Goal: Transaction & Acquisition: Purchase product/service

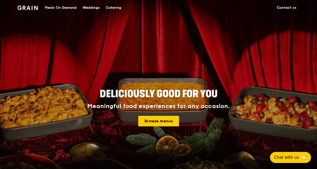
click at [115, 7] on div "Catering" at bounding box center [114, 7] width 16 height 15
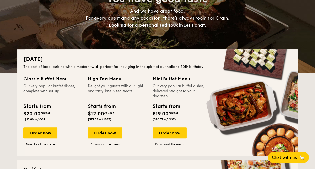
scroll to position [68, 0]
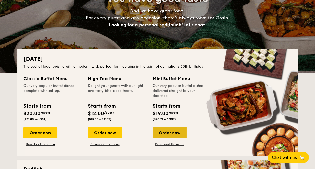
click at [170, 131] on div "Order now" at bounding box center [169, 132] width 34 height 11
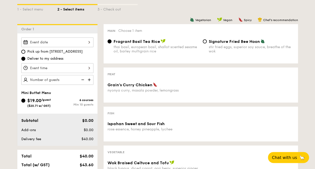
scroll to position [118, 0]
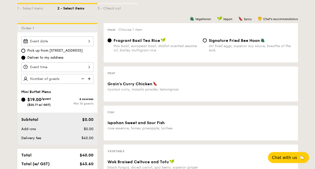
click at [89, 77] on img at bounding box center [90, 79] width 8 height 10
type input "10 guests"
click at [88, 64] on div at bounding box center [57, 67] width 72 height 10
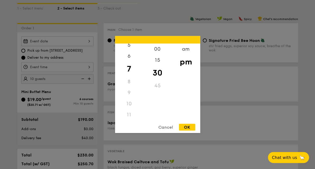
scroll to position [0, 0]
click at [132, 47] on div "12" at bounding box center [129, 51] width 28 height 15
click at [152, 90] on div "45" at bounding box center [157, 87] width 28 height 15
click at [186, 127] on div "OK" at bounding box center [187, 127] width 16 height 7
type input "12:45PM"
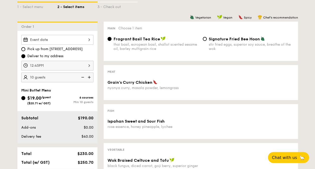
scroll to position [120, 0]
click at [224, 42] on div "Signature Fried Bee Hoon stir fried eggs, superior soy sauce, breathe of the wok" at bounding box center [251, 43] width 85 height 15
click at [207, 41] on input "Signature Fried Bee Hoon stir fried eggs, superior soy sauce, breathe of the wok" at bounding box center [205, 39] width 4 height 4
radio input "true"
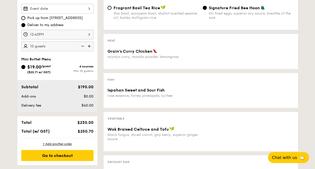
scroll to position [151, 0]
click at [197, 57] on div "nyonya curry, masala powder, lemongrass" at bounding box center [152, 56] width 91 height 4
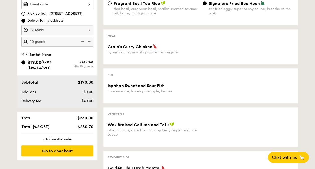
scroll to position [154, 0]
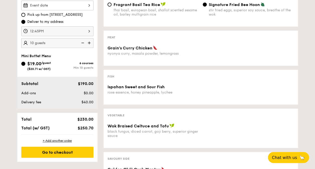
click at [87, 41] on img at bounding box center [90, 43] width 8 height 10
click at [82, 41] on img at bounding box center [82, 43] width 8 height 10
type input "15 guests"
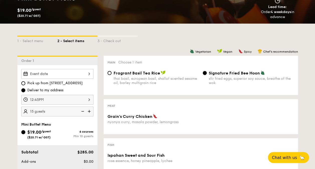
scroll to position [85, 0]
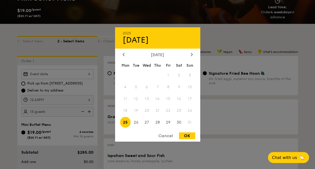
click at [75, 72] on div "2025 Aug [DATE] Tue Wed Thu Fri Sat Sun 1 2 3 4 5 6 7 8 9 10 11 12 13 14 15 16 …" at bounding box center [57, 74] width 72 height 10
click at [179, 110] on span "23" at bounding box center [178, 110] width 11 height 11
click at [190, 136] on div "OK" at bounding box center [187, 135] width 16 height 7
type input "[DATE]"
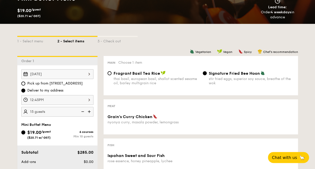
click at [68, 84] on span "Pick up from [STREET_ADDRESS]" at bounding box center [54, 83] width 55 height 5
click at [25, 84] on input "Pick up from [STREET_ADDRESS]" at bounding box center [23, 83] width 4 height 4
radio input "true"
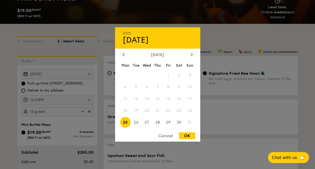
click at [78, 73] on div "Aug 25, 2025 2025 Aug 25 August 2025 Mon Tue Wed Thu Fri Sat Sun 1 2 3 4 5 6 7 …" at bounding box center [57, 74] width 72 height 10
click at [188, 134] on div "OK" at bounding box center [187, 135] width 16 height 7
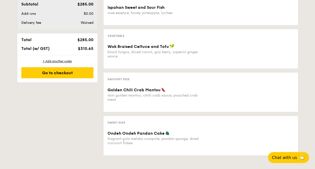
scroll to position [233, 0]
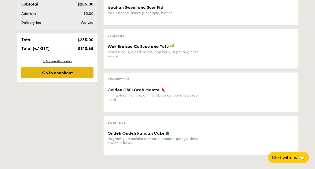
click at [73, 68] on div "Go to checkout" at bounding box center [57, 72] width 72 height 11
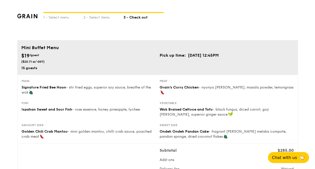
type input "[STREET_ADDRESS]"
type input "369972"
type input "05"
type input "01"
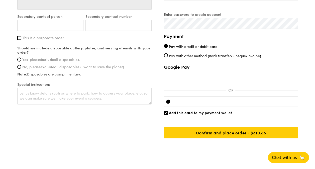
scroll to position [356, 0]
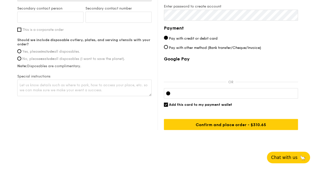
click at [280, 155] on span "Chat with us" at bounding box center [284, 157] width 26 height 5
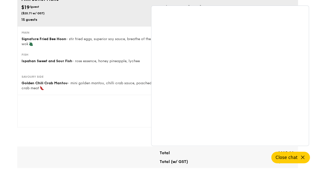
scroll to position [0, 0]
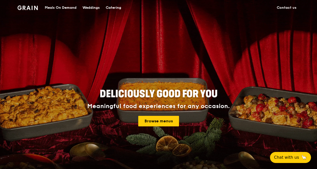
click at [115, 8] on div "Catering" at bounding box center [114, 7] width 16 height 15
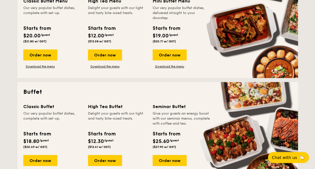
scroll to position [145, 0]
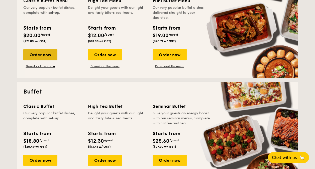
click at [38, 53] on div "Order now" at bounding box center [40, 54] width 34 height 11
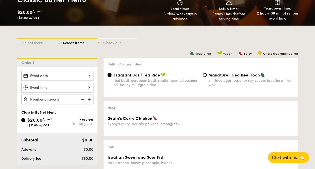
scroll to position [84, 0]
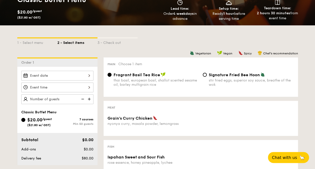
click at [231, 71] on div "Main Choose 1 item Fragrant Basil Tea Rice thai basil, european basil, shallot …" at bounding box center [200, 76] width 194 height 39
click at [229, 73] on span "Signature Fried Bee Hoon" at bounding box center [234, 74] width 51 height 5
click at [207, 73] on input "Signature Fried Bee Hoon stir fried eggs, superior soy sauce, breathe of the wok" at bounding box center [205, 75] width 4 height 4
radio input "true"
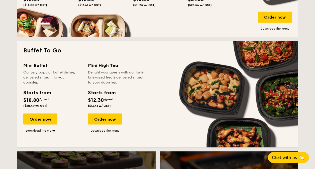
scroll to position [407, 0]
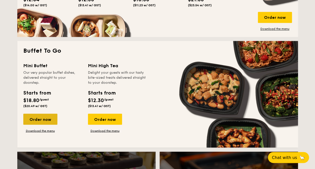
click at [32, 118] on div "Order now" at bounding box center [40, 118] width 34 height 11
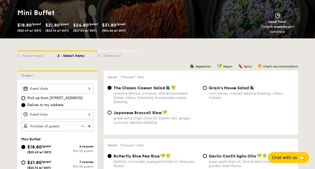
scroll to position [71, 0]
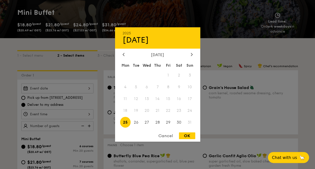
click at [53, 87] on div "2025 Aug [DATE] Tue Wed Thu Fri Sat Sun 1 2 3 4 5 6 7 8 9 10 11 12 13 14 15 16 …" at bounding box center [57, 88] width 72 height 10
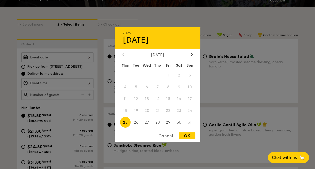
click at [185, 136] on div "OK" at bounding box center [187, 135] width 16 height 7
type input "[DATE]"
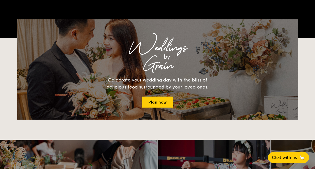
scroll to position [954, 0]
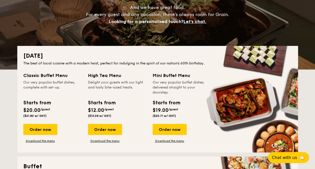
scroll to position [73, 0]
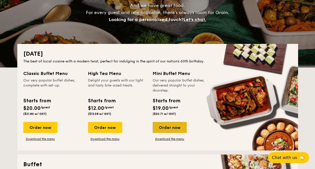
click at [178, 125] on div "Order now" at bounding box center [169, 127] width 34 height 11
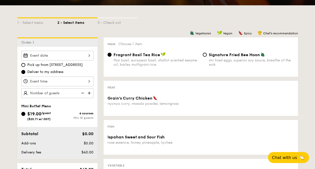
scroll to position [104, 0]
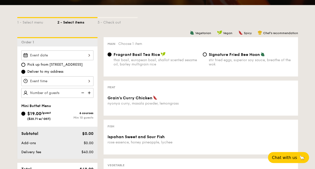
click at [229, 58] on div "stir fried eggs, superior soy sauce, breathe of the wok" at bounding box center [251, 62] width 85 height 9
click at [207, 56] on input "Signature Fried Bee Hoon stir fried eggs, superior soy sauce, breathe of the wok" at bounding box center [205, 54] width 4 height 4
radio input "true"
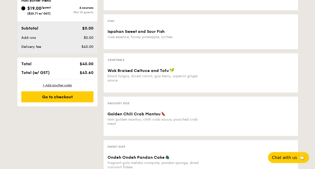
scroll to position [209, 0]
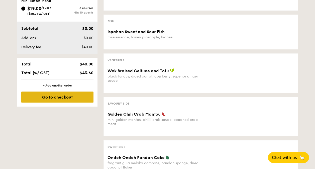
click at [76, 93] on div "Go to checkout" at bounding box center [57, 96] width 72 height 11
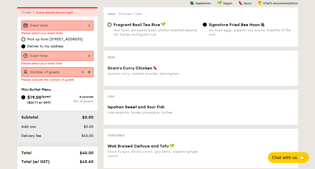
scroll to position [134, 0]
click at [87, 72] on img at bounding box center [90, 72] width 8 height 10
type input "10 guests"
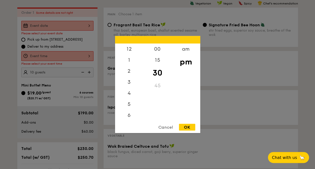
click at [81, 57] on div "12 1 2 3 4 5 6 7 8 9 10 11 00 15 30 45 am pm Cancel OK" at bounding box center [57, 56] width 72 height 10
click at [135, 57] on div "1" at bounding box center [129, 62] width 28 height 15
click at [157, 49] on div "00" at bounding box center [157, 51] width 28 height 15
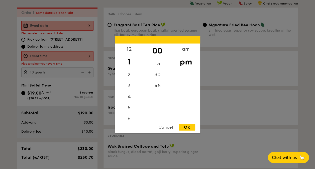
click at [184, 127] on div "OK" at bounding box center [187, 127] width 16 height 7
type input "1:00PM"
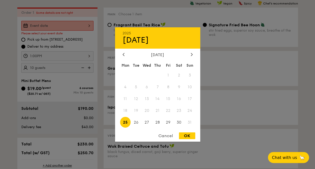
click at [73, 28] on div "2025 Aug [DATE] Tue Wed Thu Fri Sat Sun 1 2 3 4 5 6 7 8 9 10 11 12 13 14 15 16 …" at bounding box center [57, 26] width 72 height 10
click at [190, 133] on div "OK" at bounding box center [187, 135] width 16 height 7
type input "[DATE]"
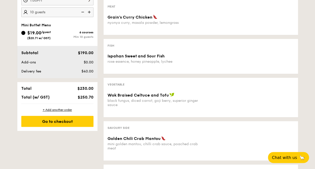
scroll to position [192, 0]
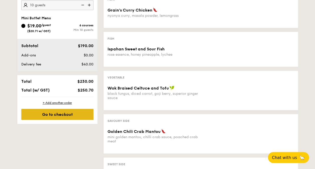
click at [70, 113] on div "Go to checkout" at bounding box center [57, 114] width 72 height 11
